Goal: Transaction & Acquisition: Book appointment/travel/reservation

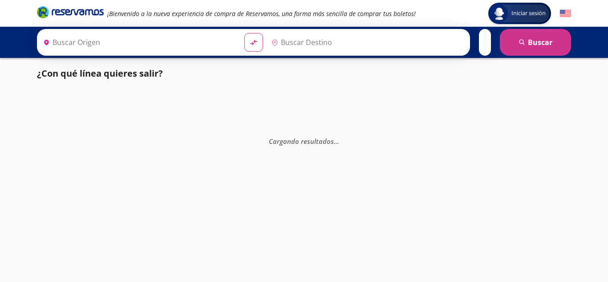
type input "[GEOGRAPHIC_DATA], [GEOGRAPHIC_DATA]"
type input "[PERSON_NAME], [GEOGRAPHIC_DATA]"
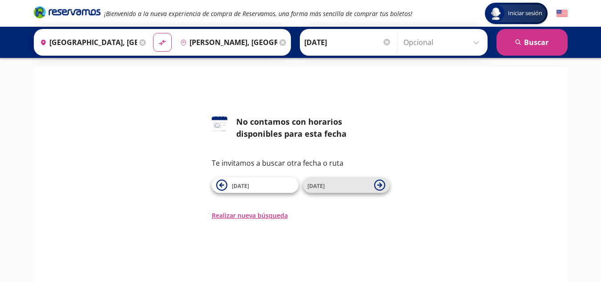
click at [335, 187] on span "[DATE]" at bounding box center [339, 185] width 62 height 11
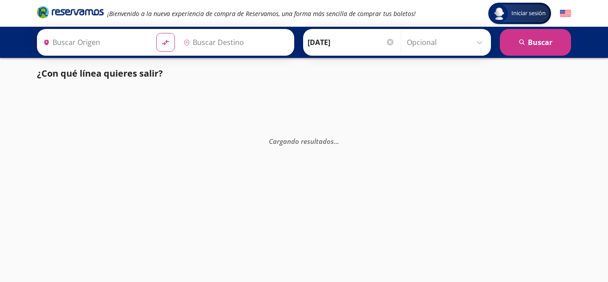
type input "[GEOGRAPHIC_DATA], [GEOGRAPHIC_DATA]"
type input "[PERSON_NAME], [GEOGRAPHIC_DATA]"
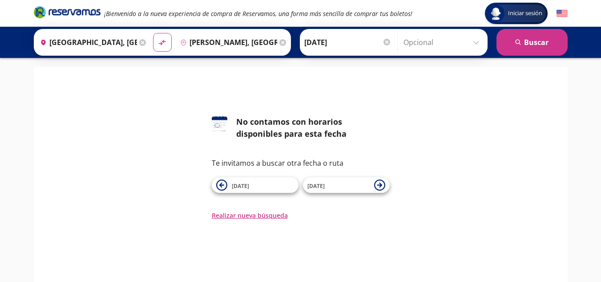
click at [279, 43] on icon at bounding box center [282, 42] width 7 height 7
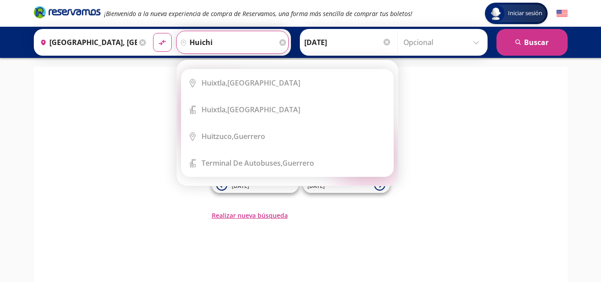
type input "huichi"
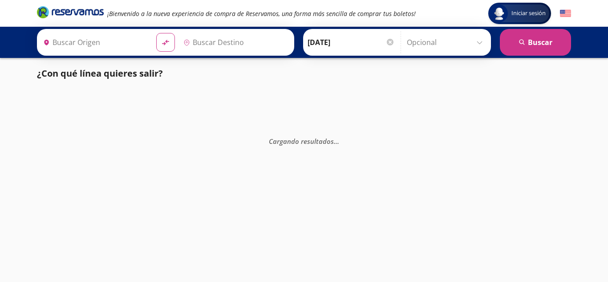
type input "[GEOGRAPHIC_DATA], [GEOGRAPHIC_DATA]"
type input "[PERSON_NAME], [GEOGRAPHIC_DATA]"
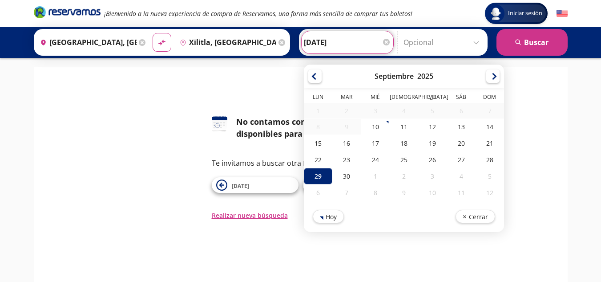
click at [346, 50] on input "[DATE]" at bounding box center [347, 42] width 87 height 22
click at [455, 133] on div "13" at bounding box center [461, 126] width 28 height 16
type input "[DATE]"
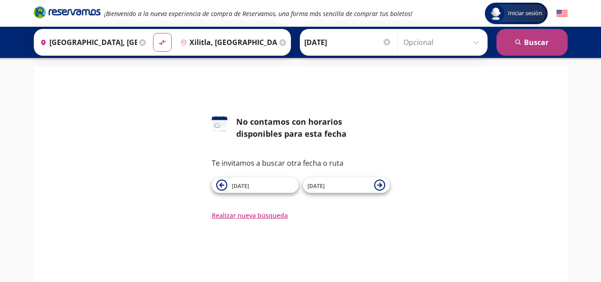
click at [523, 40] on button "search [GEOGRAPHIC_DATA]" at bounding box center [532, 42] width 71 height 27
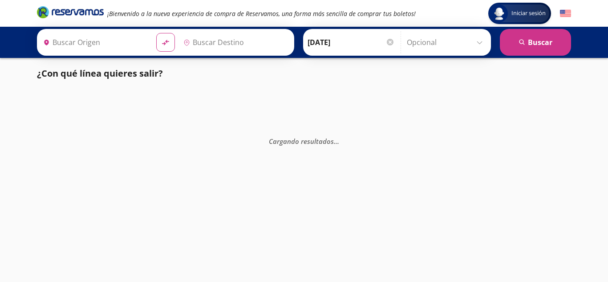
type input "[GEOGRAPHIC_DATA], [GEOGRAPHIC_DATA]"
type input "Xilitla, [GEOGRAPHIC_DATA][PERSON_NAME]"
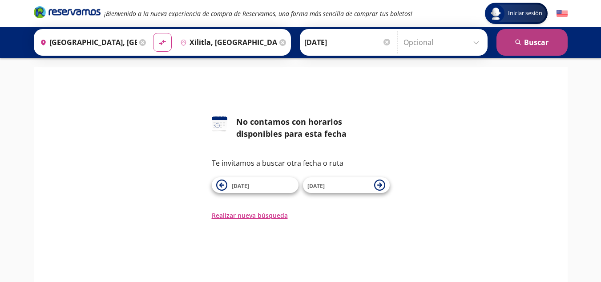
click at [538, 41] on button "search [GEOGRAPHIC_DATA]" at bounding box center [532, 42] width 71 height 27
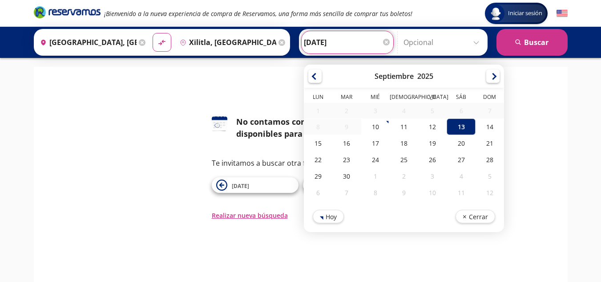
click at [332, 43] on input "[DATE]" at bounding box center [347, 42] width 87 height 22
click at [401, 130] on div "11" at bounding box center [403, 126] width 28 height 16
type input "[DATE]"
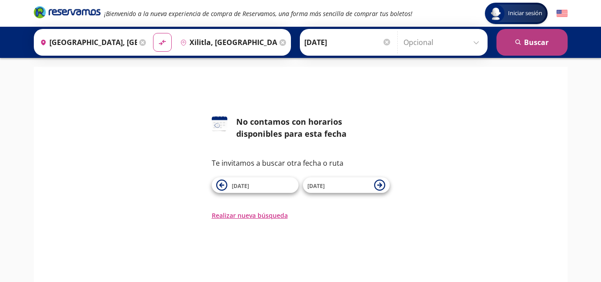
click at [519, 41] on icon "search" at bounding box center [518, 42] width 7 height 7
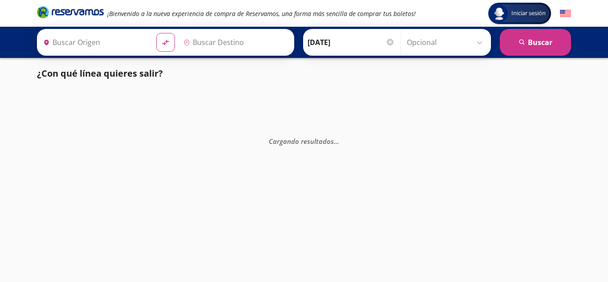
type input "[GEOGRAPHIC_DATA], [GEOGRAPHIC_DATA]"
type input "Xilitla, [GEOGRAPHIC_DATA][PERSON_NAME]"
